Goal: Register for event/course

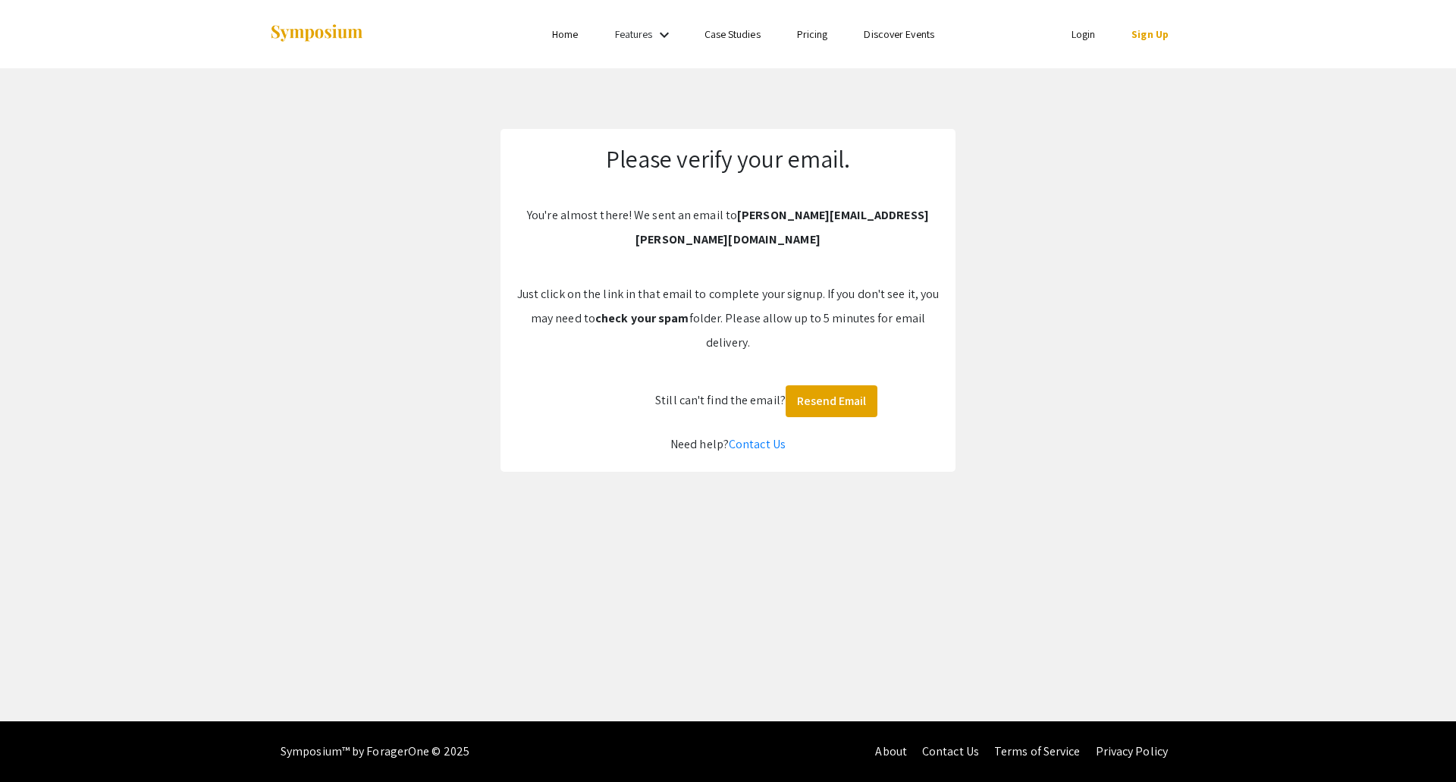
click at [1085, 31] on link "Login" at bounding box center [1083, 34] width 24 height 14
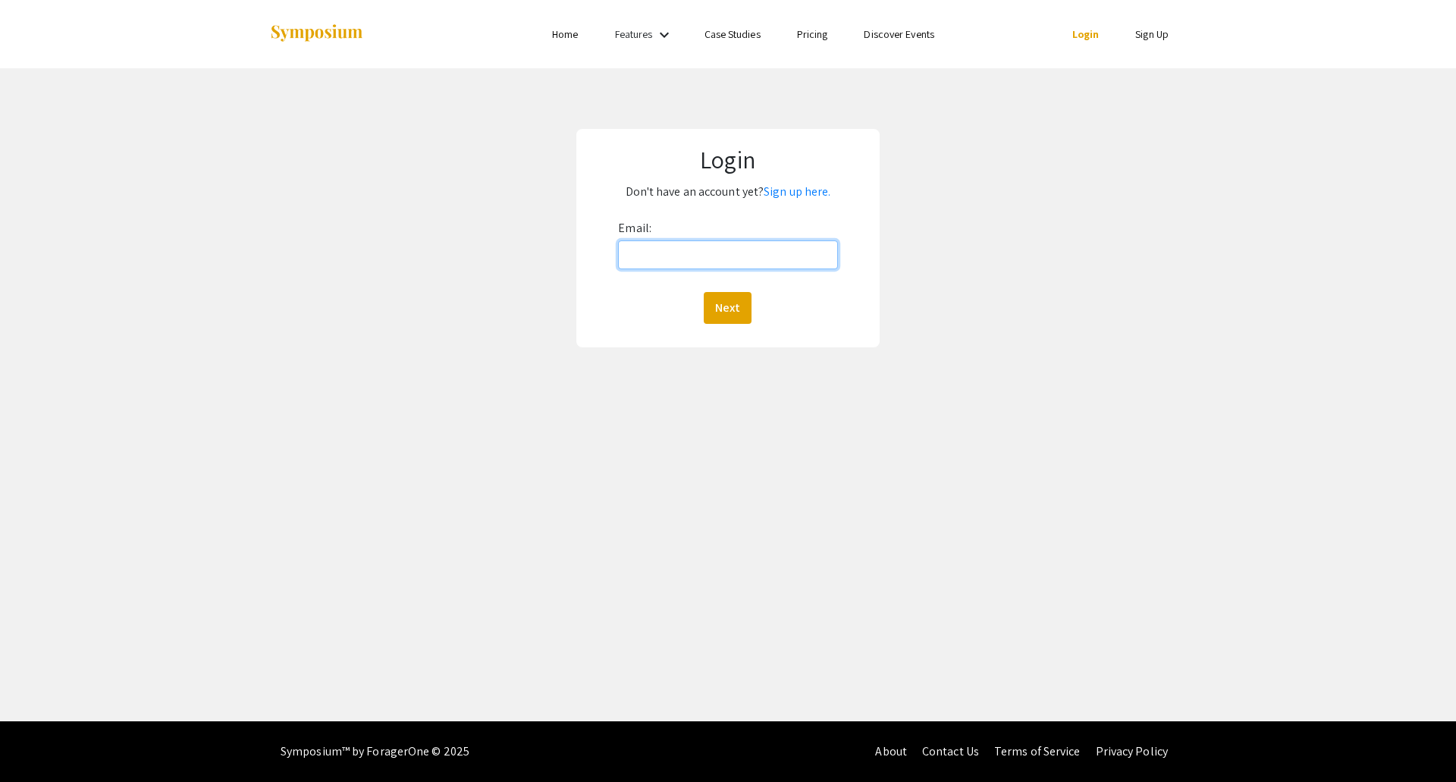
click at [802, 249] on input "Email:" at bounding box center [727, 254] width 219 height 29
type input "melissa.edwards@colostate.edu"
click at [742, 303] on button "Next" at bounding box center [728, 308] width 48 height 32
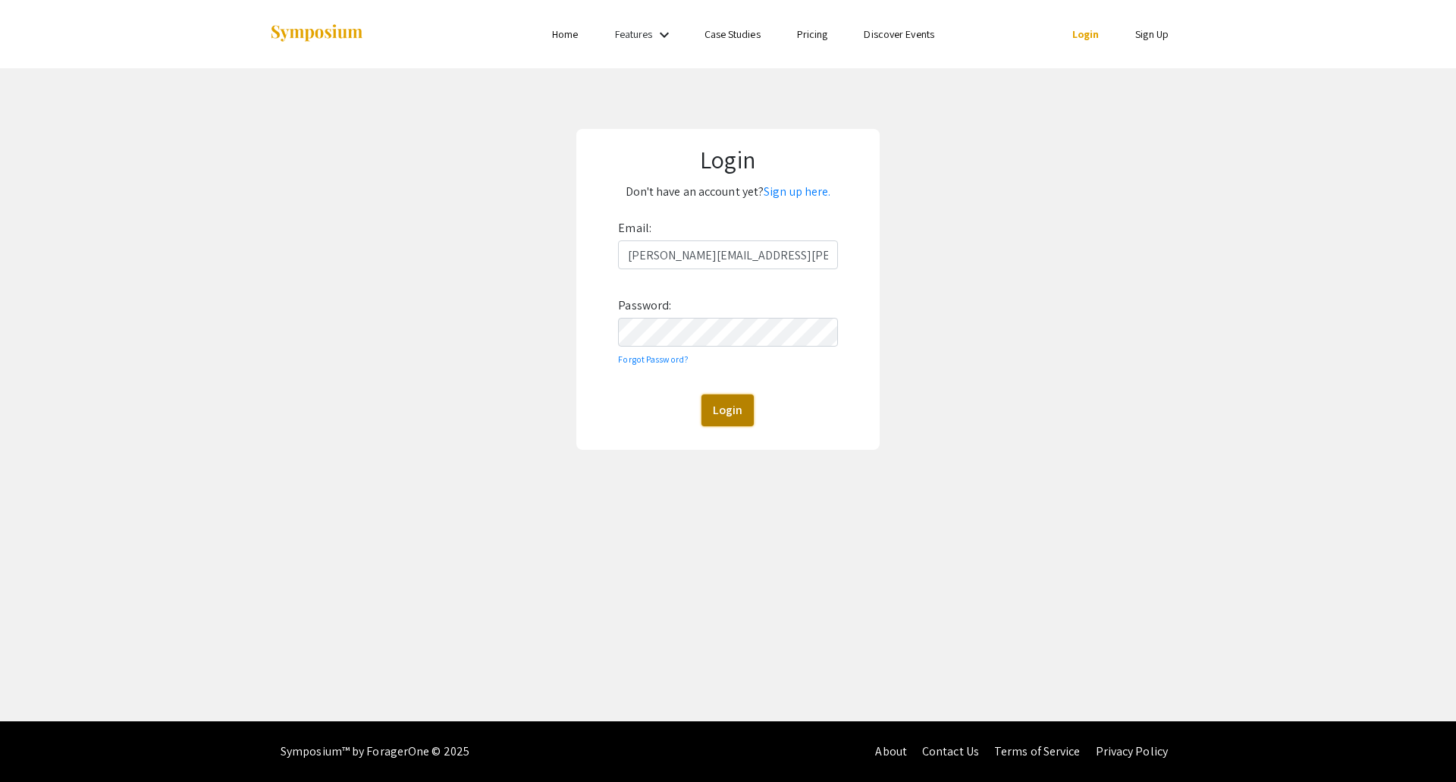
click at [718, 398] on button "Login" at bounding box center [727, 410] width 52 height 32
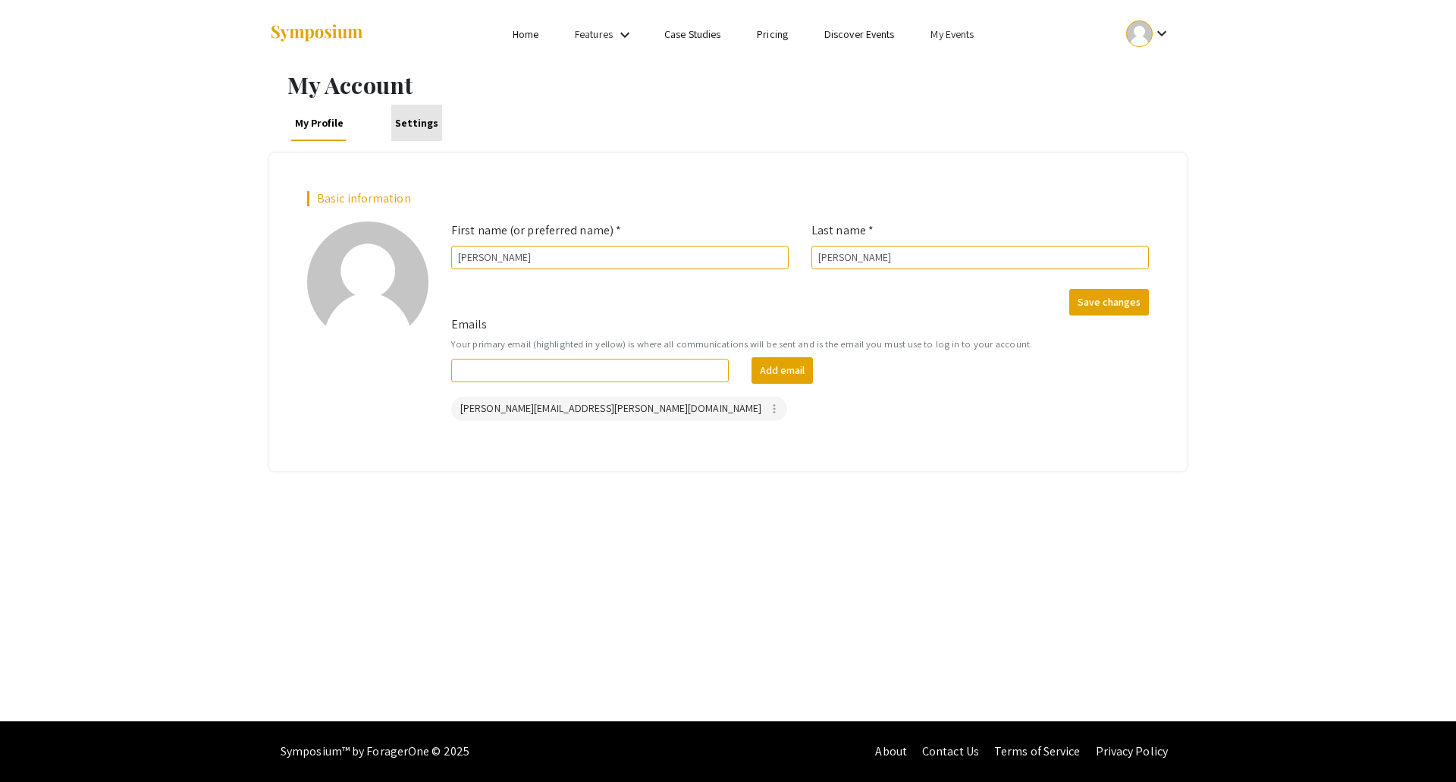
click at [419, 127] on link "Settings" at bounding box center [416, 123] width 51 height 36
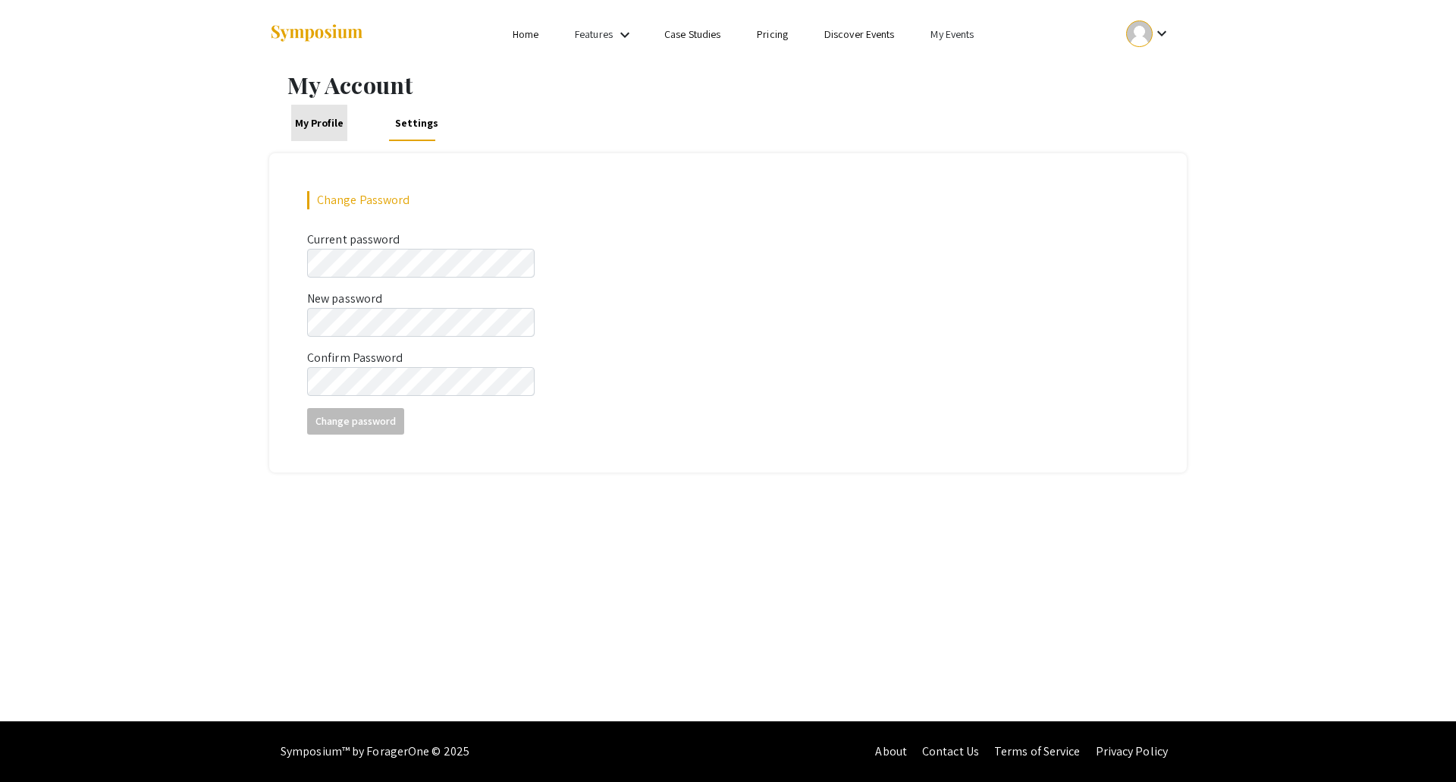
click at [325, 121] on link "My Profile" at bounding box center [319, 123] width 57 height 36
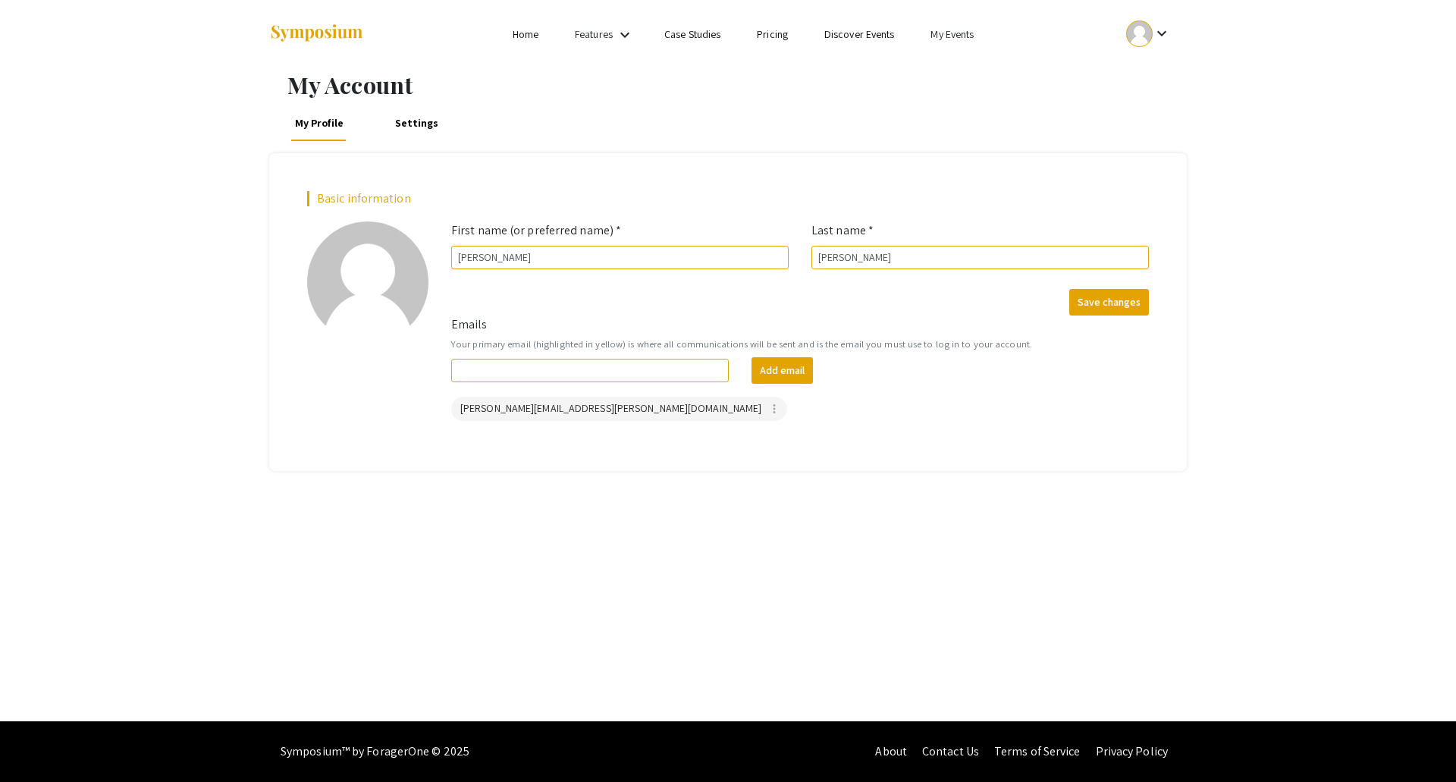
click at [945, 34] on link "My Events" at bounding box center [951, 34] width 43 height 14
click at [1134, 37] on div at bounding box center [728, 391] width 1456 height 782
click at [1134, 37] on div at bounding box center [1139, 33] width 27 height 27
click at [955, 37] on div at bounding box center [728, 391] width 1456 height 782
click at [955, 37] on link "My Events" at bounding box center [951, 34] width 43 height 14
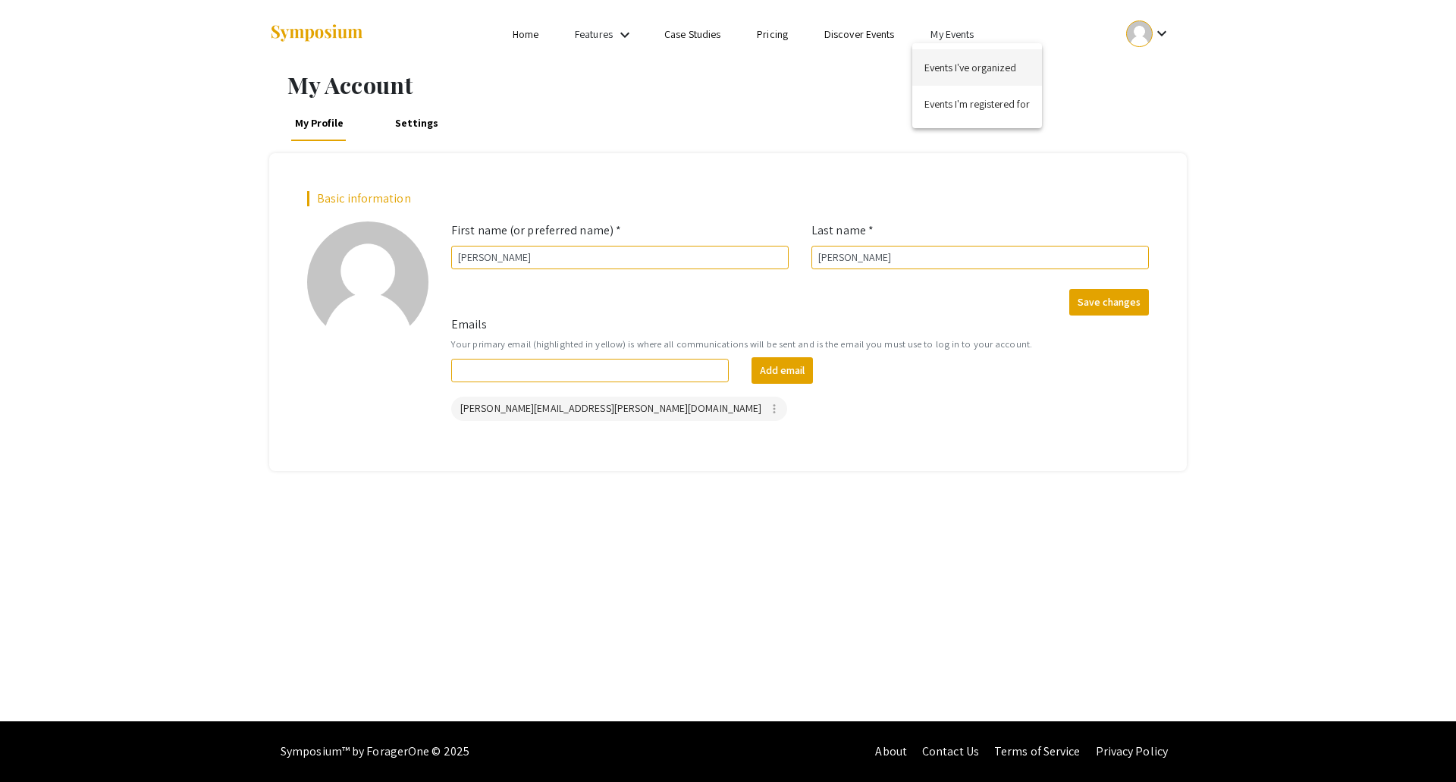
click at [958, 62] on button "Events I've organized" at bounding box center [977, 67] width 130 height 36
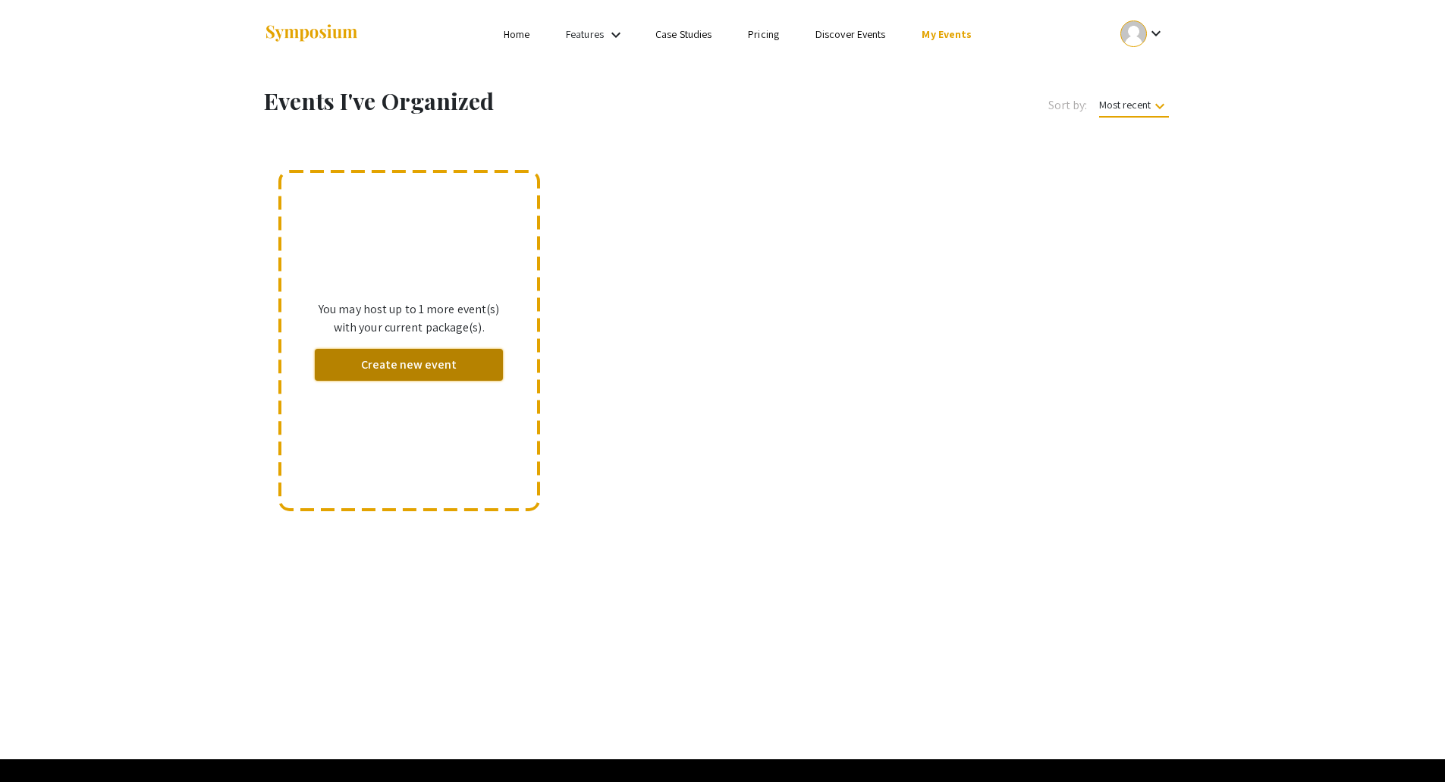
click at [422, 366] on button "Create new event" at bounding box center [409, 365] width 189 height 32
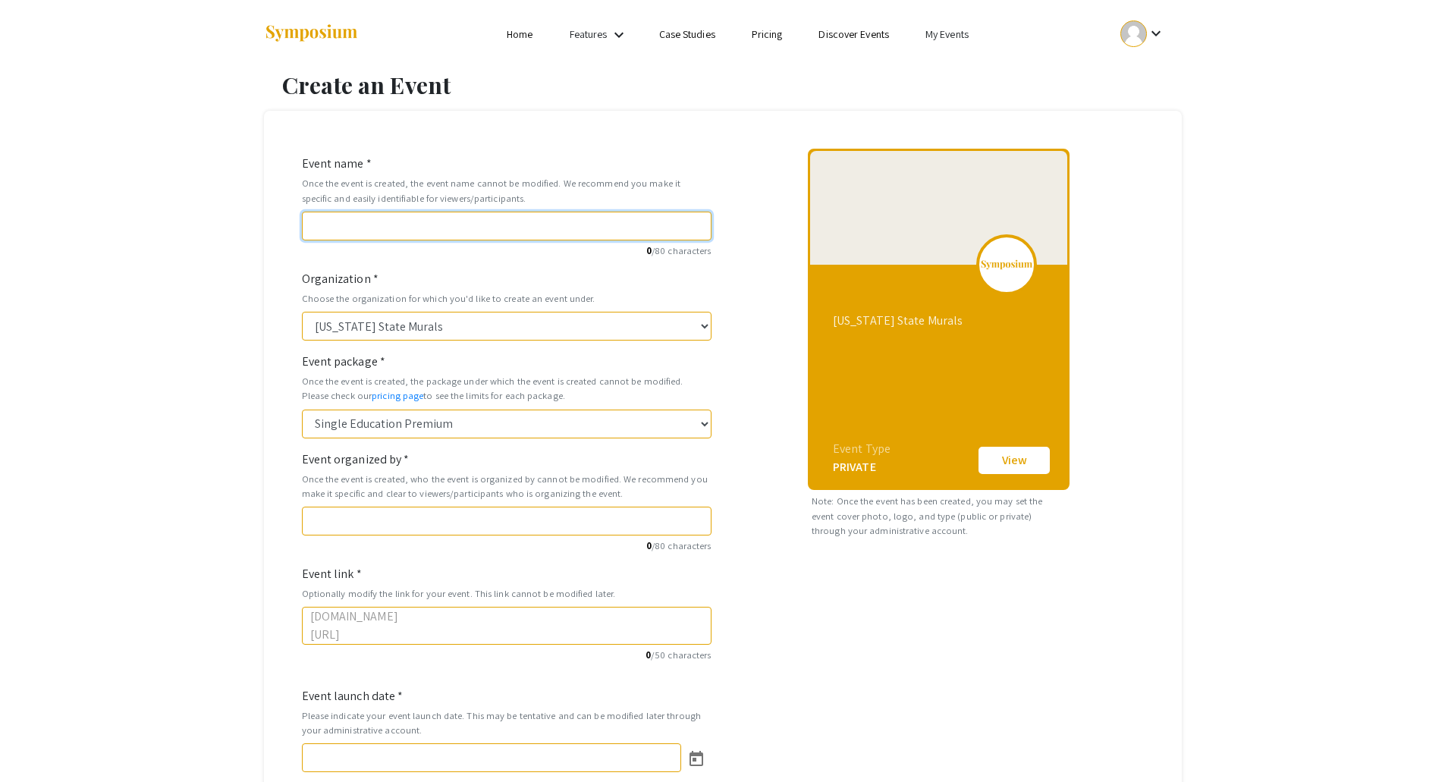
click at [610, 223] on input "Event name *" at bounding box center [506, 226] width 409 height 29
type input "M"
type input "m"
type input "MU"
type input "mu"
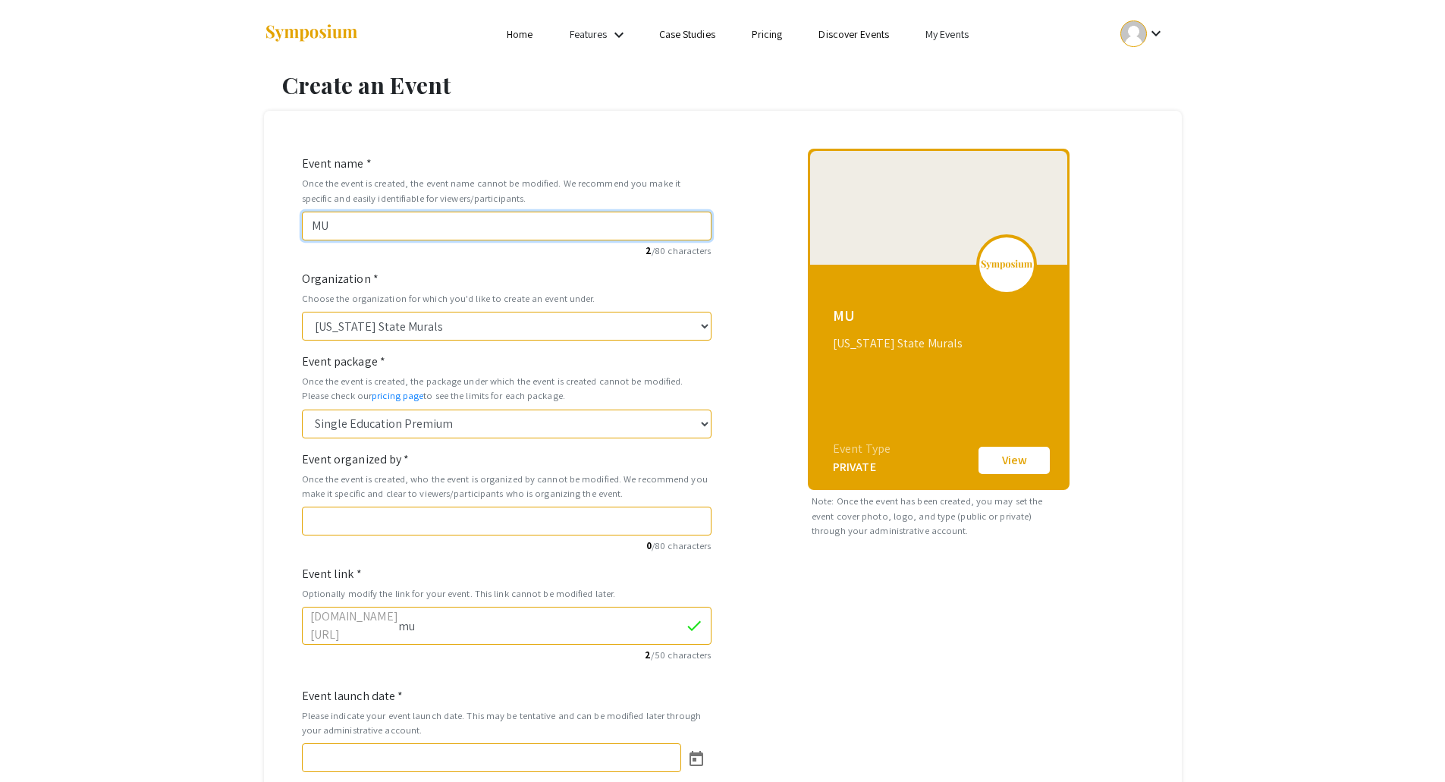
type input "MUR"
type input "mur"
type input "MURA"
type input "mura"
type input "MURAL"
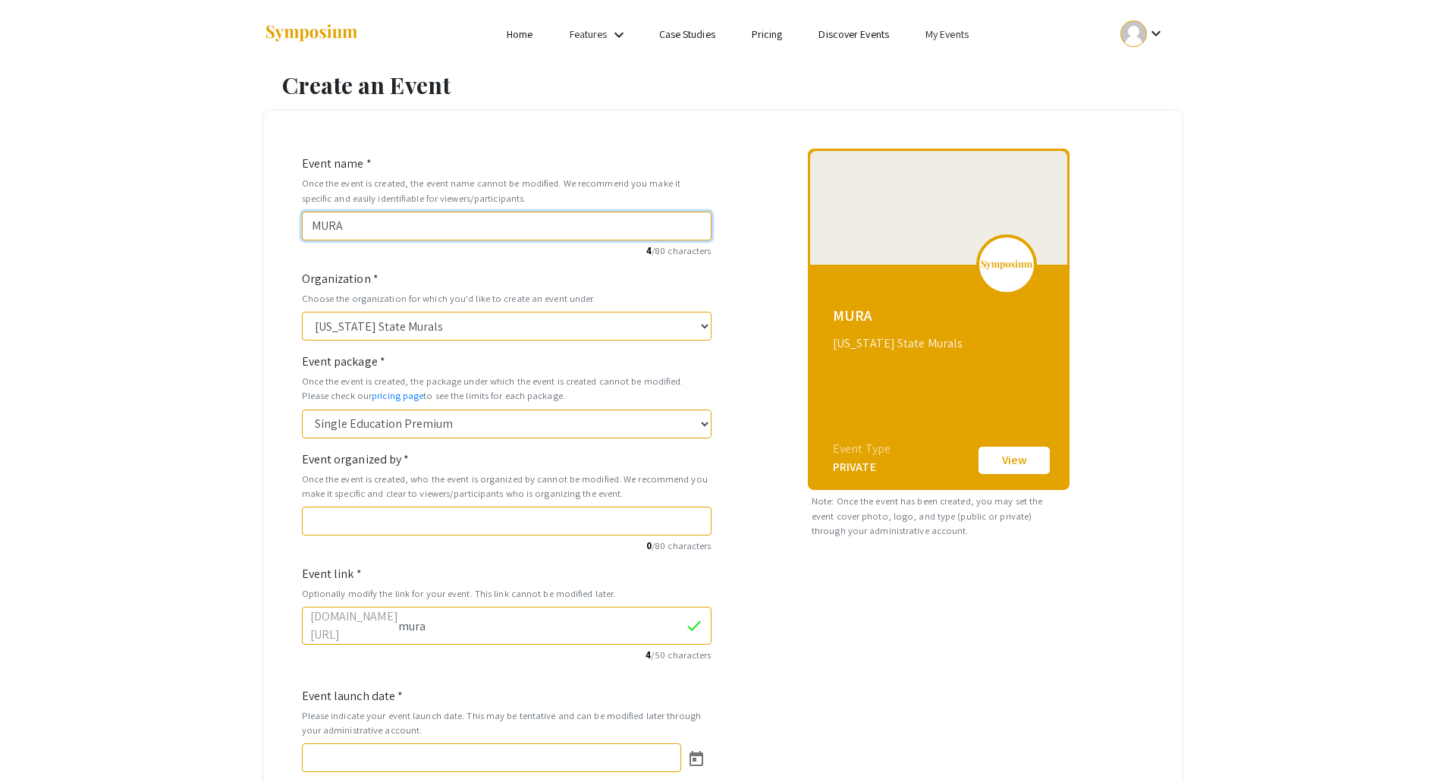
type input "mural"
type input "MURALS"
type input "murals"
type input "MURALS 2"
type input "murals-2"
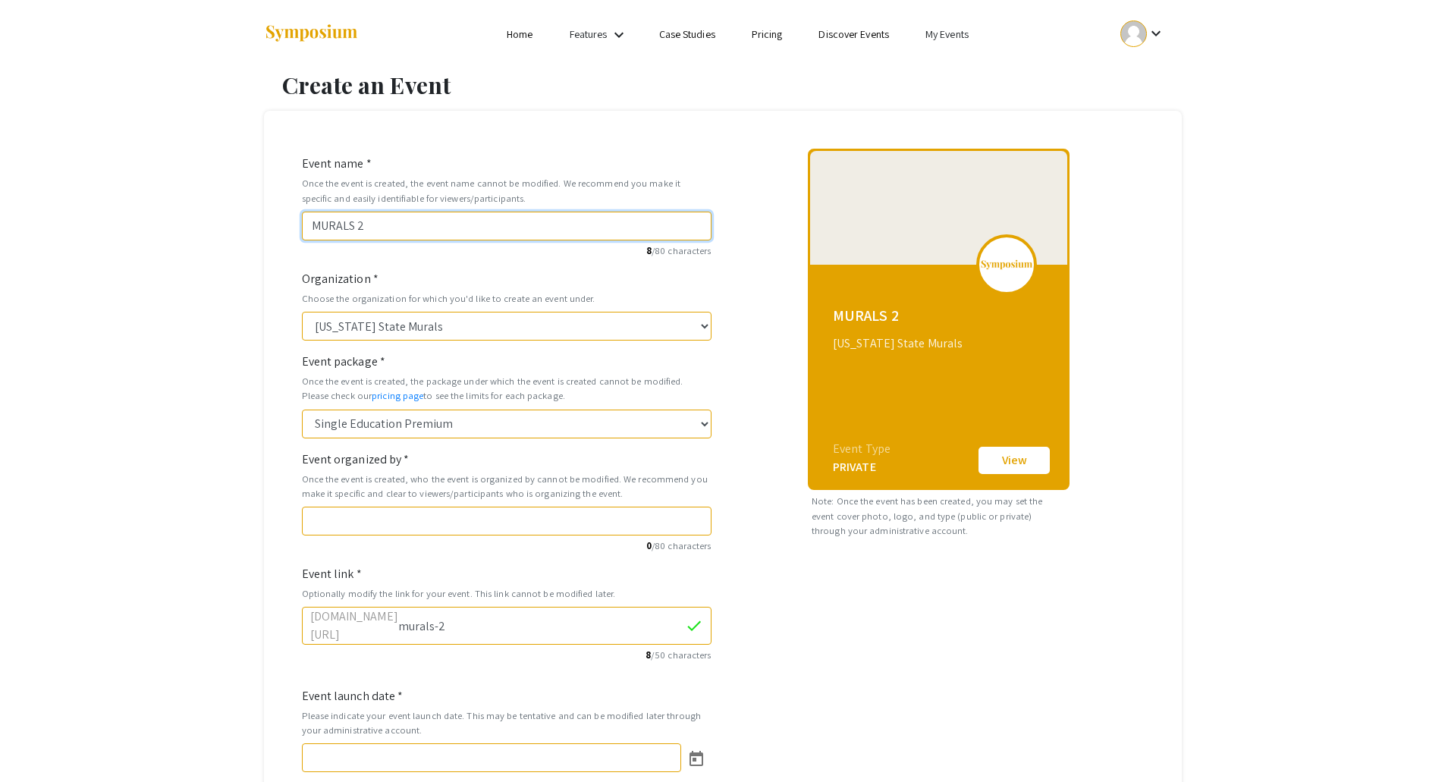
type input "MURALS 20"
type input "murals-20"
type input "MURALS 202"
type input "murals-202"
type input "MURALS 2026"
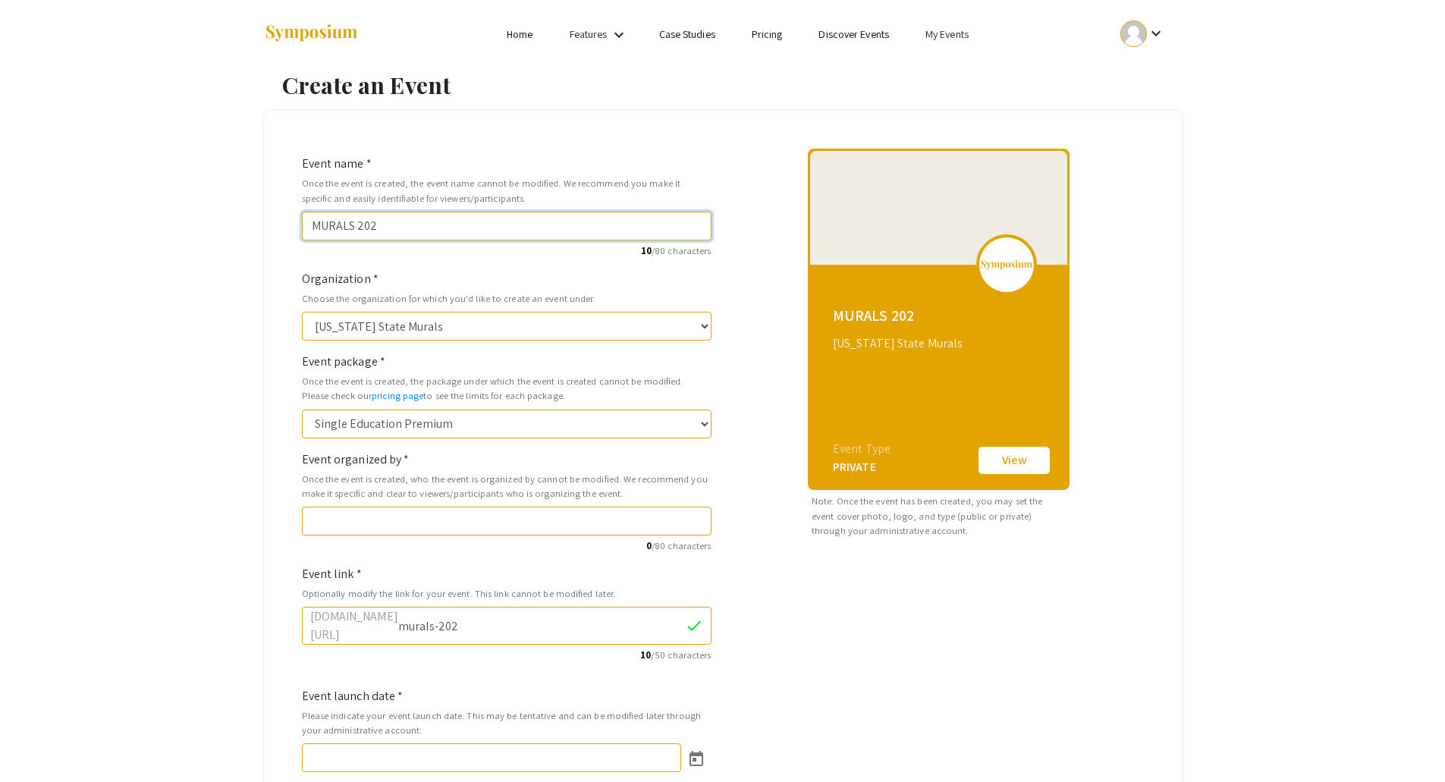
type input "murals-2026"
type input "MURALS 2026"
click at [418, 325] on select "Colorado State Murals" at bounding box center [506, 326] width 409 height 29
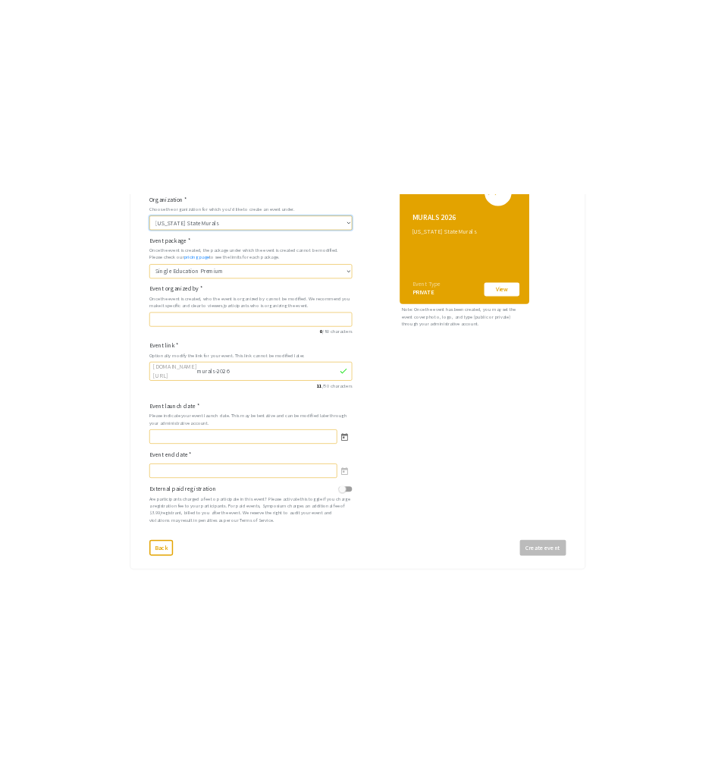
scroll to position [303, 0]
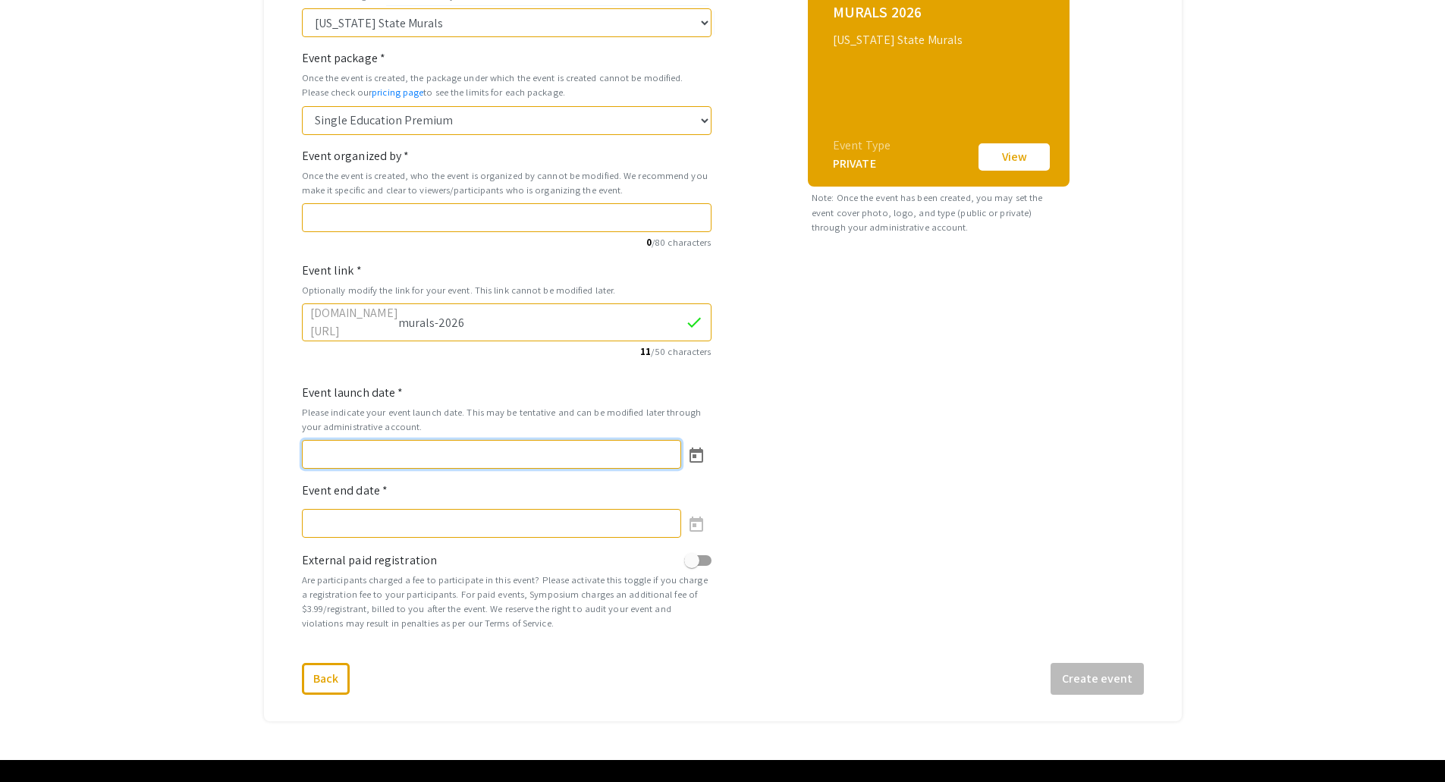
click at [605, 451] on input "Event launch date *" at bounding box center [491, 454] width 379 height 29
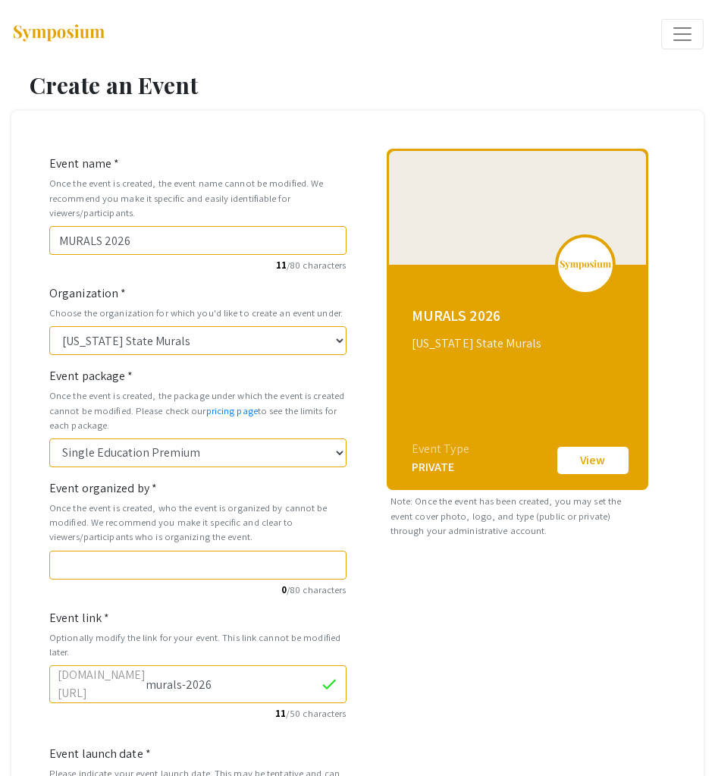
scroll to position [76, 0]
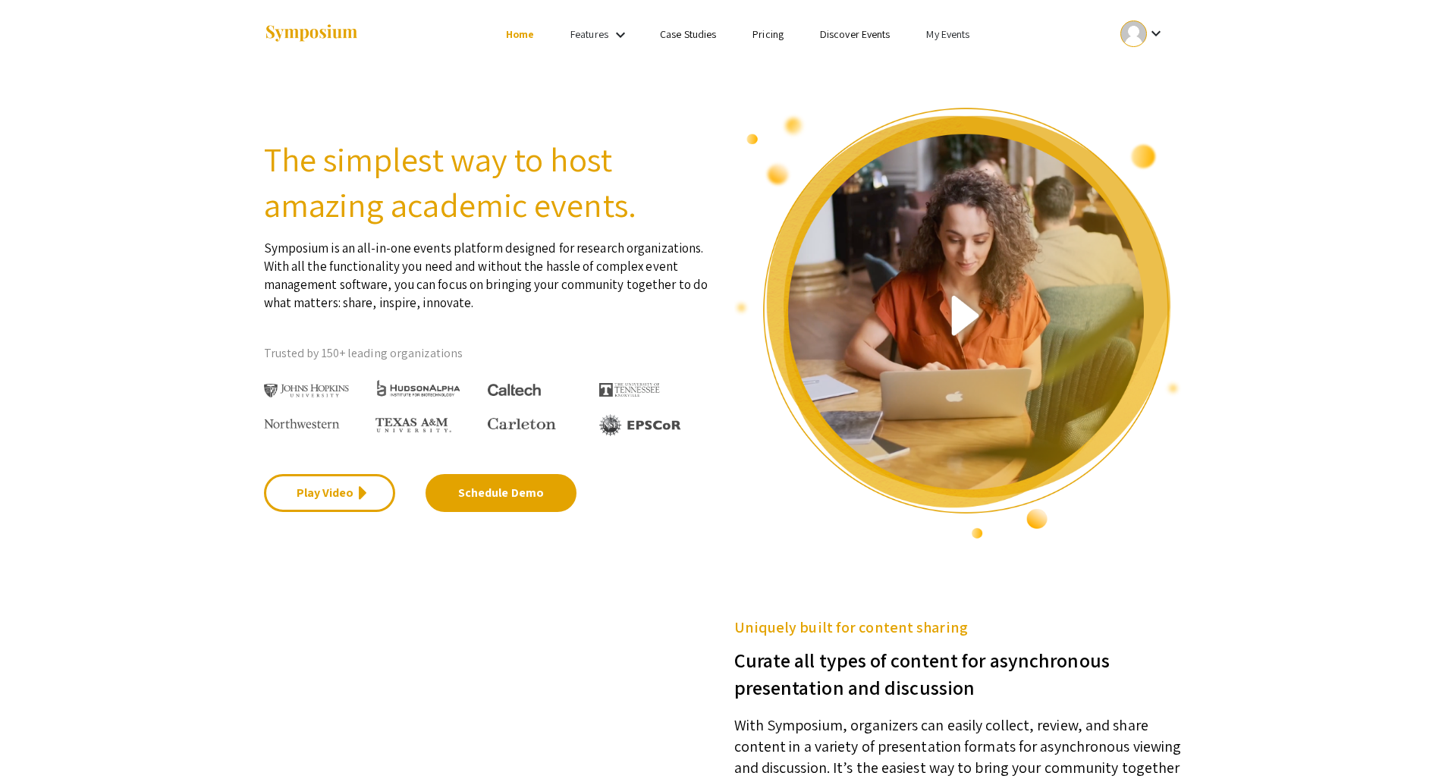
click at [781, 36] on link "Pricing" at bounding box center [767, 34] width 31 height 14
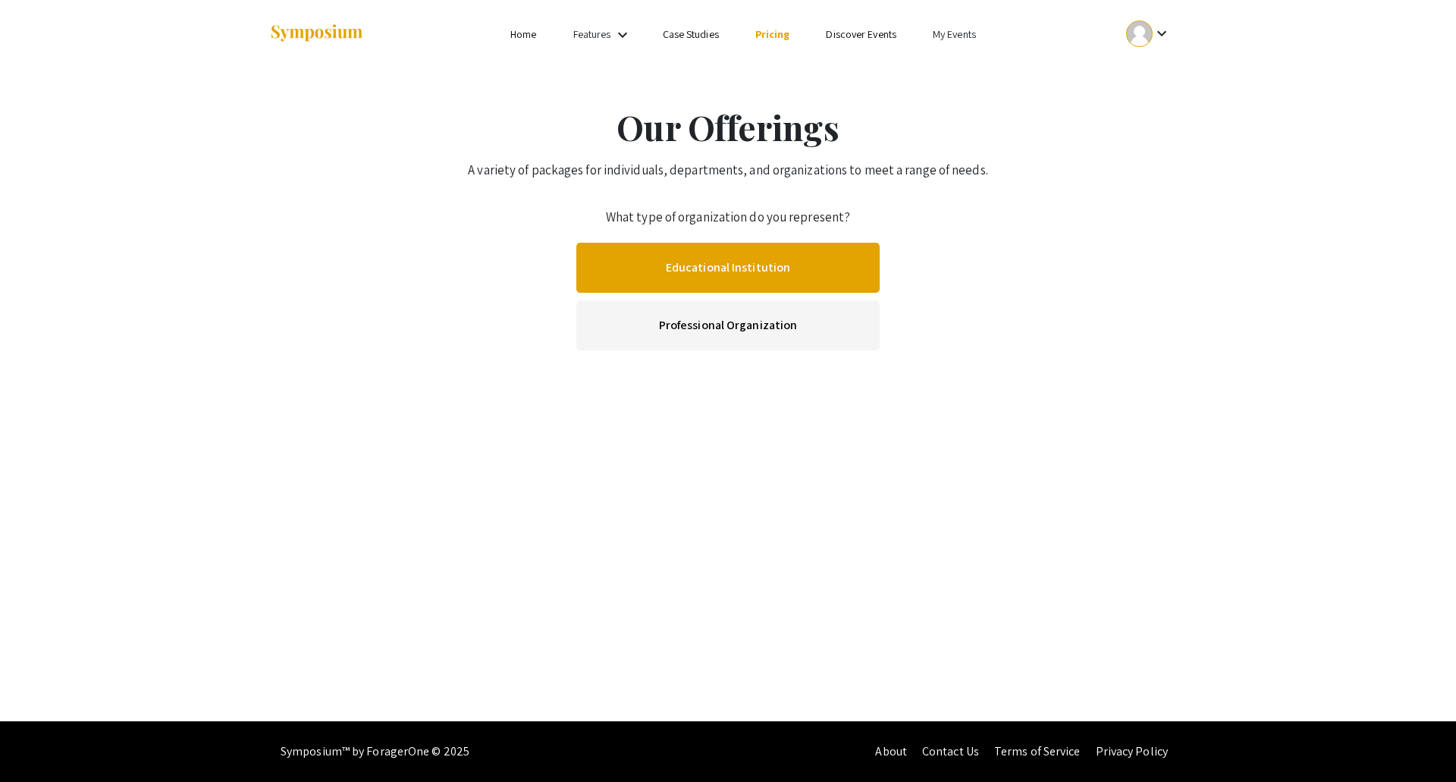
click at [746, 258] on link "Educational Institution" at bounding box center [727, 268] width 303 height 50
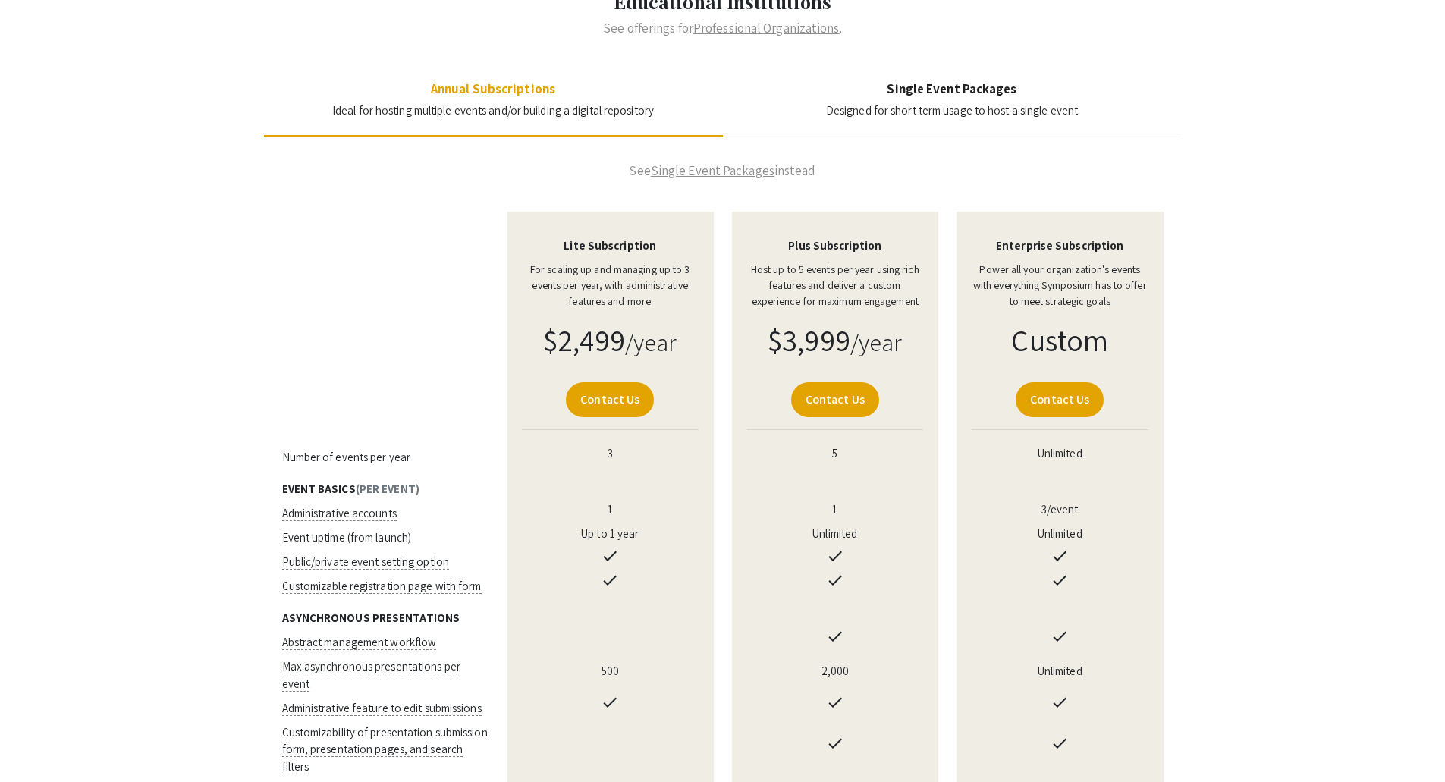
scroll to position [152, 0]
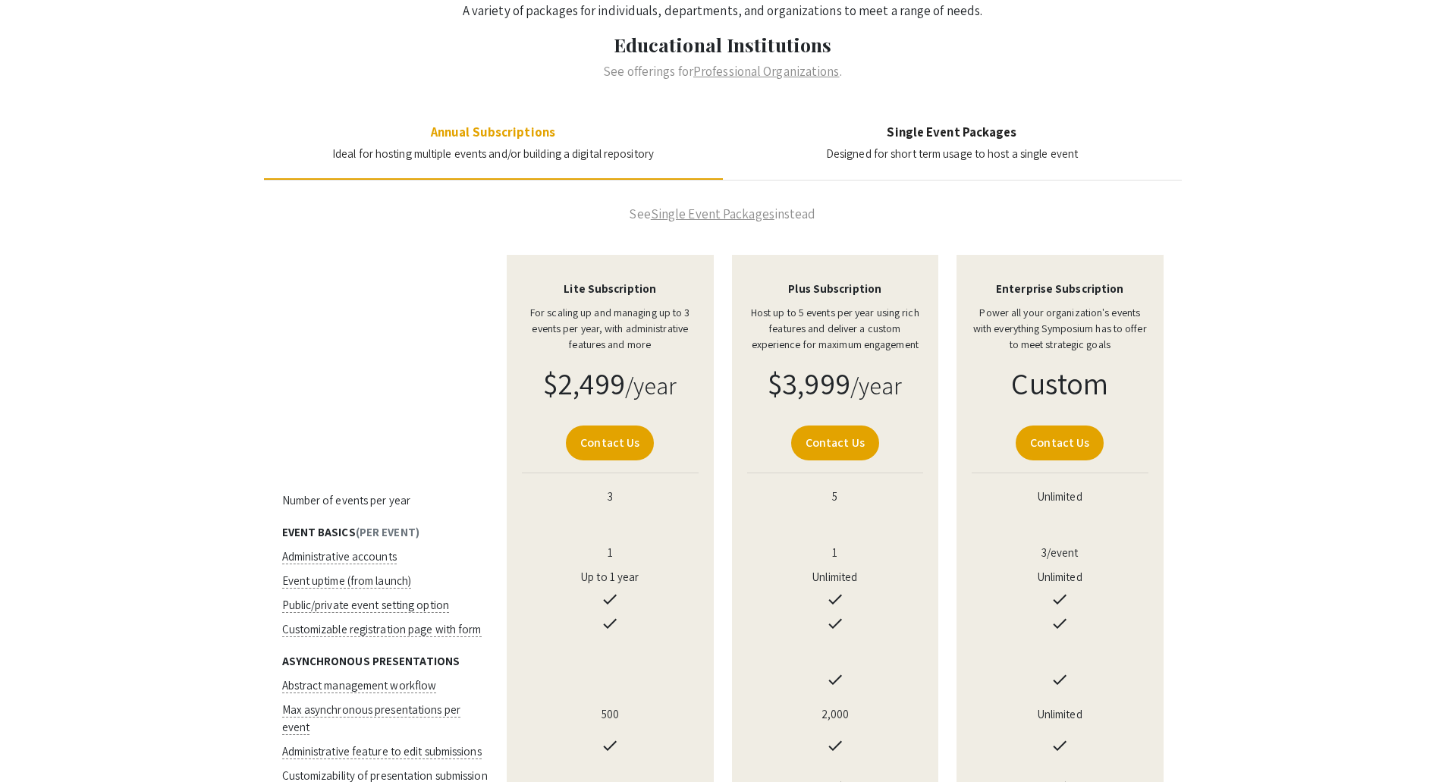
click at [940, 150] on span "Designed for short term usage to host a single event" at bounding box center [952, 153] width 252 height 14
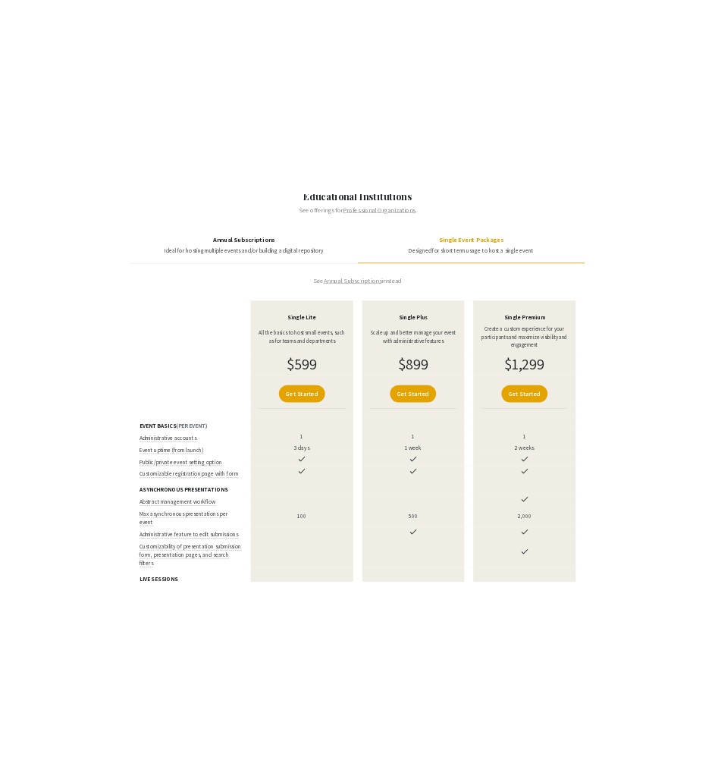
scroll to position [227, 0]
